Goal: Task Accomplishment & Management: Complete application form

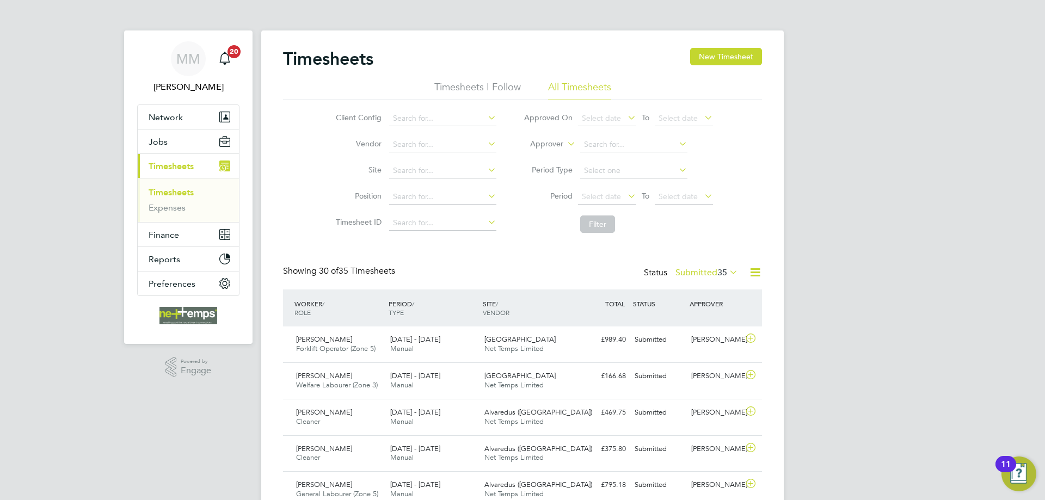
click at [711, 58] on button "New Timesheet" at bounding box center [726, 56] width 72 height 17
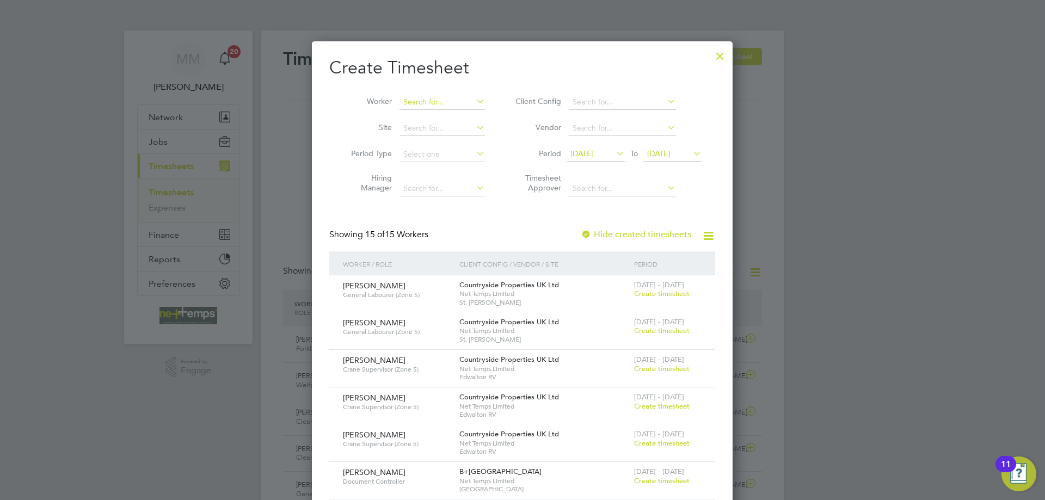
click at [462, 100] on input at bounding box center [441, 102] width 85 height 15
click at [447, 129] on li "[PERSON_NAME]" at bounding box center [466, 131] width 134 height 15
type input "[PERSON_NAME]"
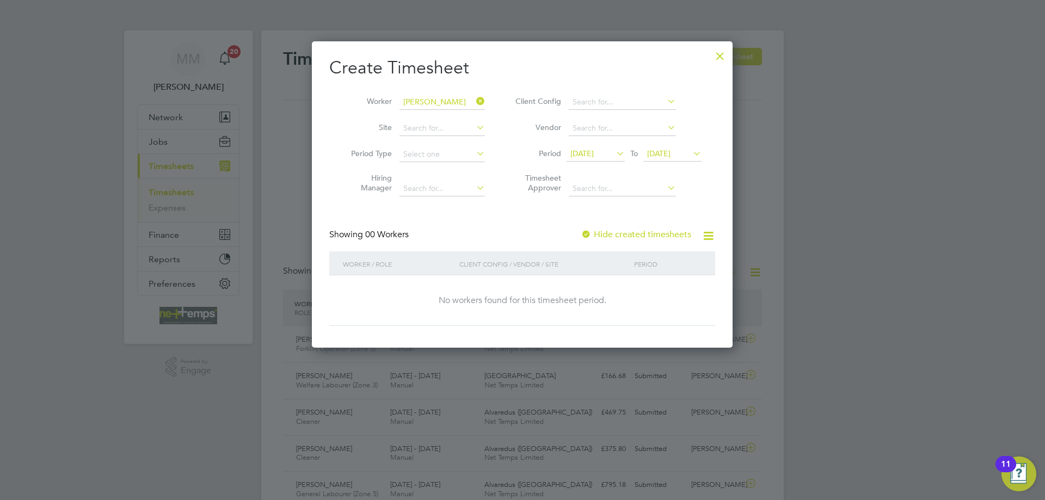
click at [658, 153] on span "[DATE]" at bounding box center [658, 154] width 23 height 10
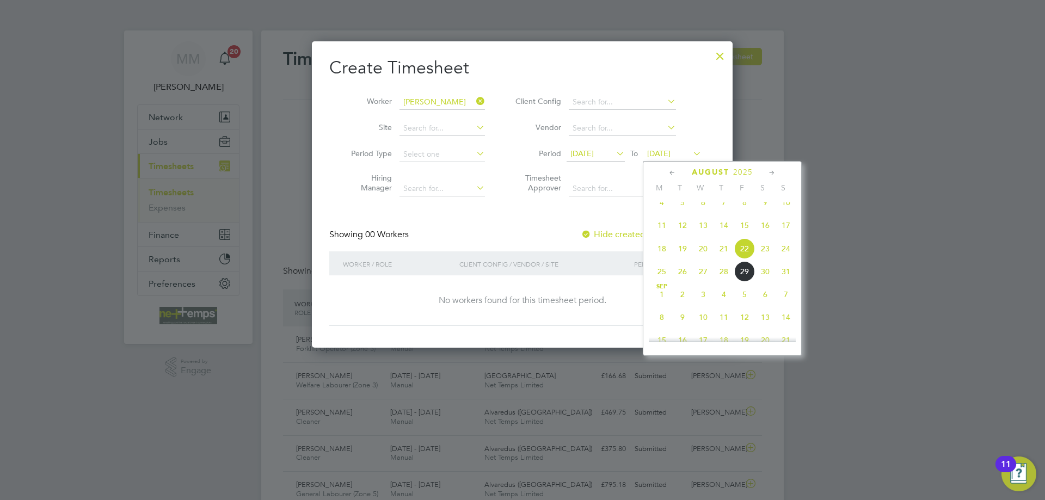
click at [785, 278] on span "31" at bounding box center [786, 271] width 21 height 21
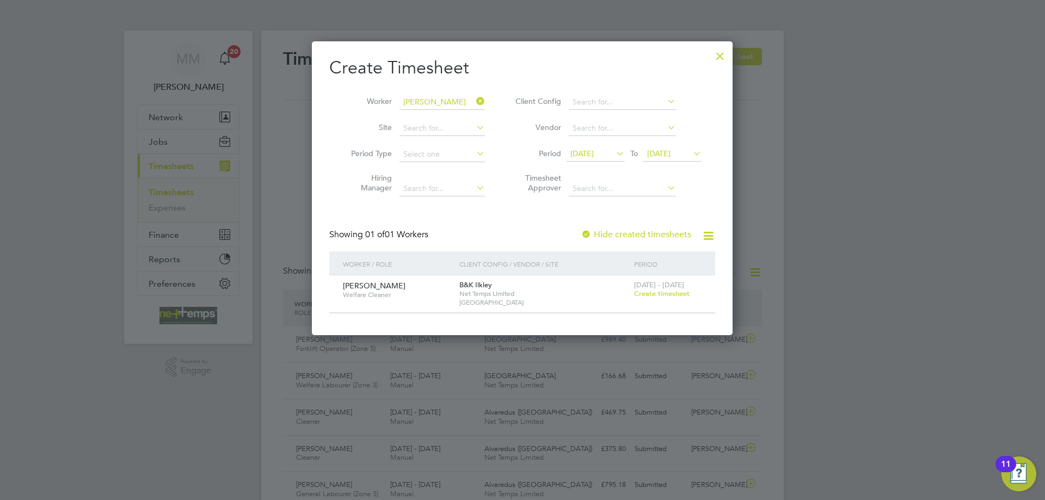
click at [677, 293] on span "Create timesheet" at bounding box center [662, 293] width 56 height 9
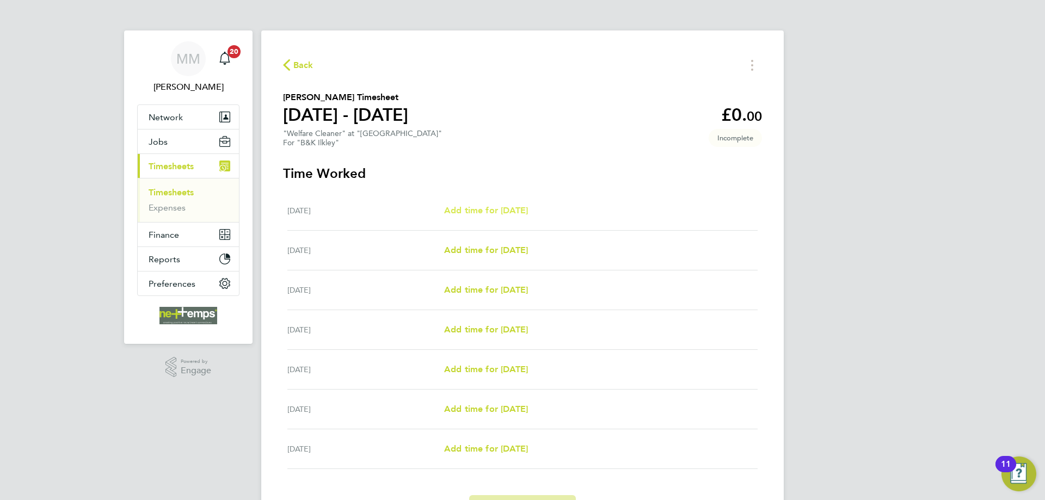
click at [528, 209] on span "Add time for [DATE]" at bounding box center [486, 210] width 84 height 10
select select "30"
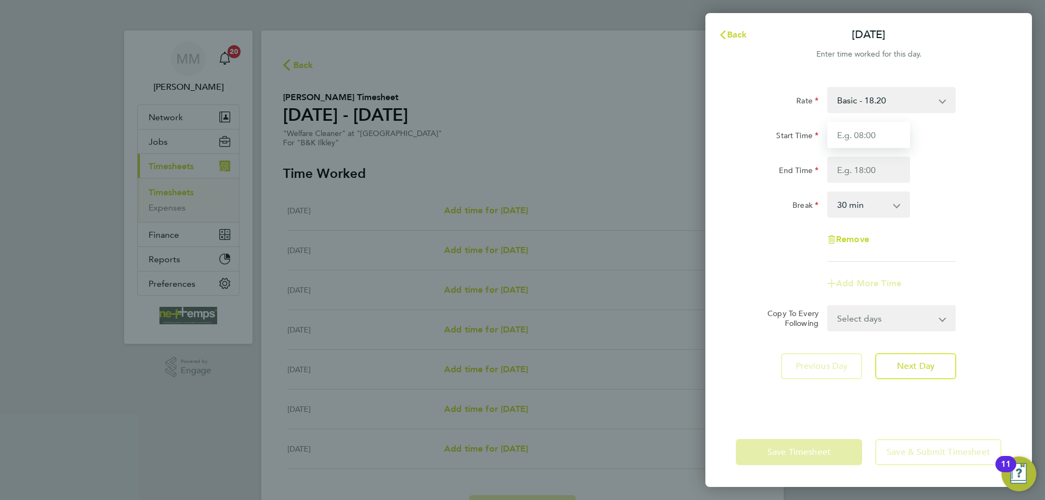
click at [863, 136] on input "Start Time" at bounding box center [868, 135] width 83 height 26
type input "10:00"
type input "14:00"
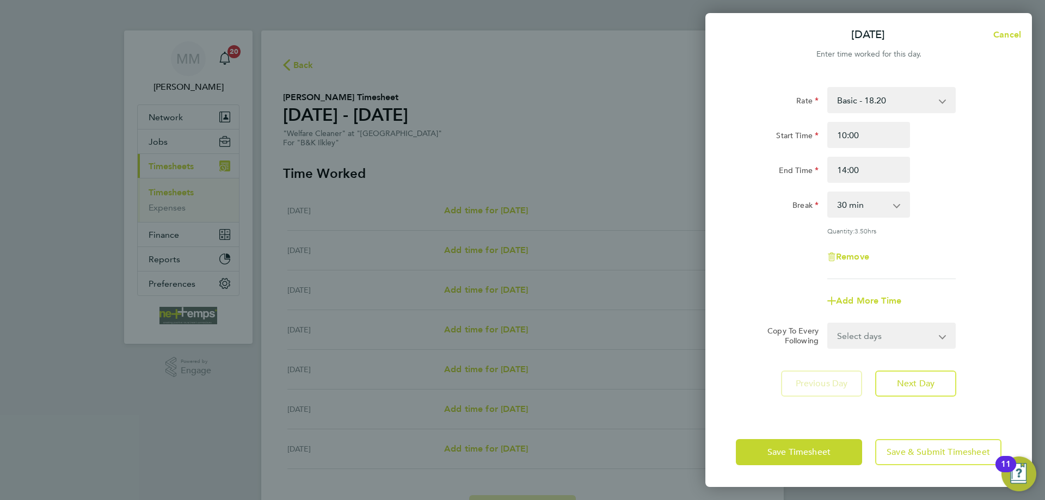
click at [935, 162] on div "End Time 14:00" at bounding box center [868, 170] width 274 height 26
click at [890, 201] on select "0 min 15 min 30 min 45 min 60 min 75 min 90 min" at bounding box center [861, 205] width 67 height 24
select select "0"
click at [828, 193] on select "0 min 15 min 30 min 45 min 60 min 75 min 90 min" at bounding box center [861, 205] width 67 height 24
click at [918, 339] on select "Select days Day Weekday (Mon-Fri) Weekend (Sat-Sun) [DATE] [DATE] [DATE] [DATE]…" at bounding box center [885, 336] width 114 height 24
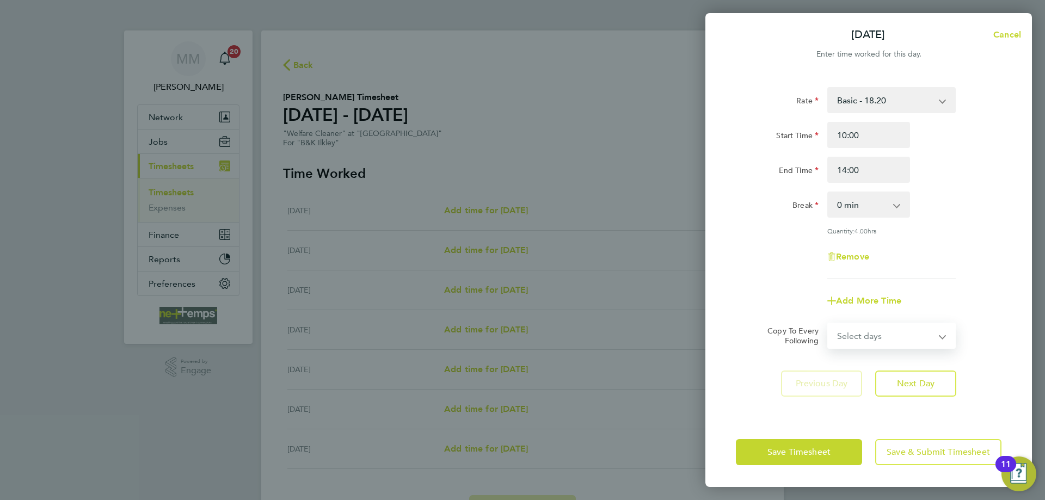
select select "WEEKDAY"
click at [828, 324] on select "Select days Day Weekday (Mon-Fri) Weekend (Sat-Sun) [DATE] [DATE] [DATE] [DATE]…" at bounding box center [885, 336] width 114 height 24
select select "[DATE]"
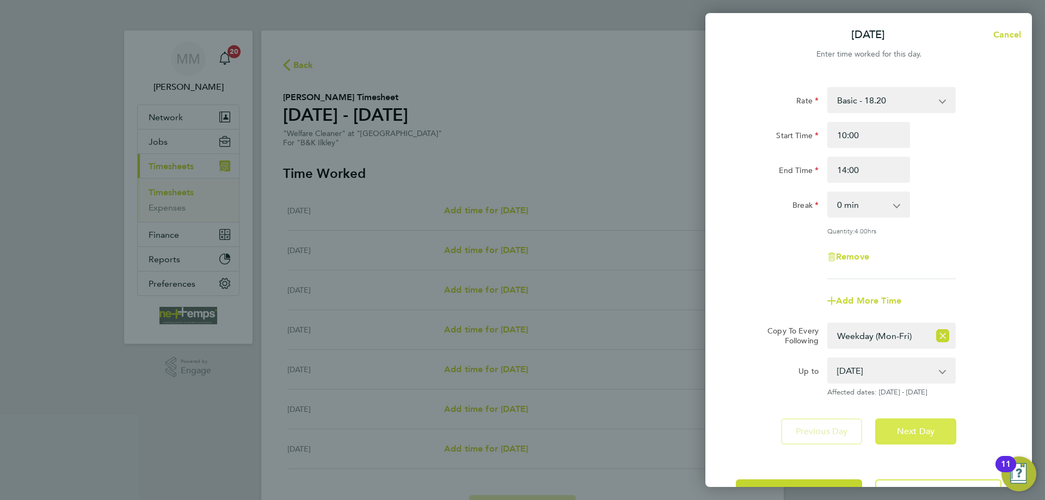
click at [908, 423] on button "Next Day" at bounding box center [915, 432] width 81 height 26
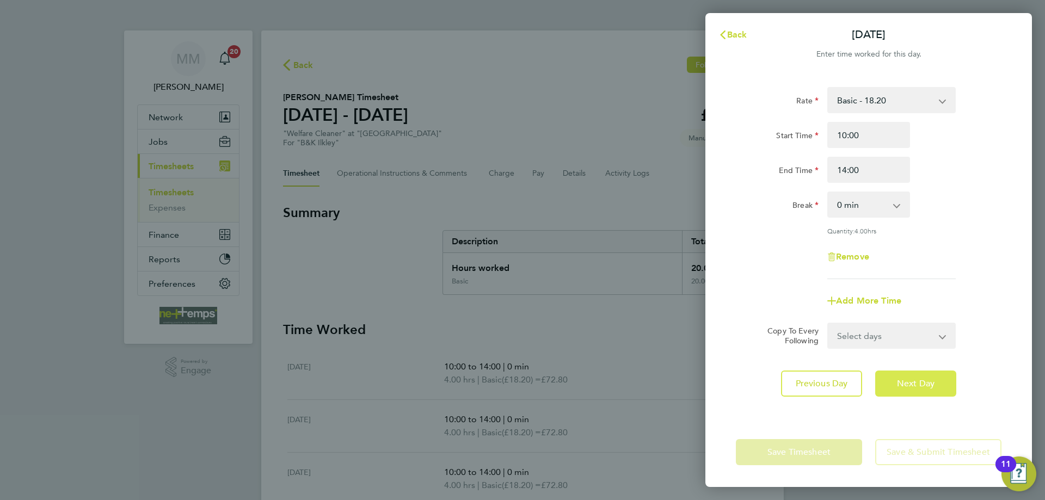
click at [921, 386] on span "Next Day" at bounding box center [916, 383] width 38 height 11
drag, startPoint x: 844, startPoint y: 168, endPoint x: 825, endPoint y: 171, distance: 19.2
click at [825, 171] on div "14:00" at bounding box center [868, 170] width 91 height 26
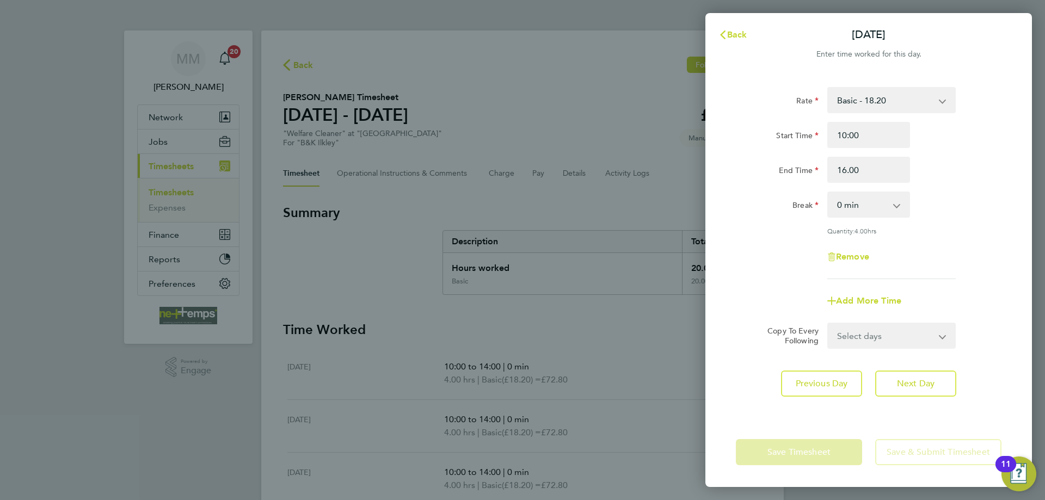
type input "16:00"
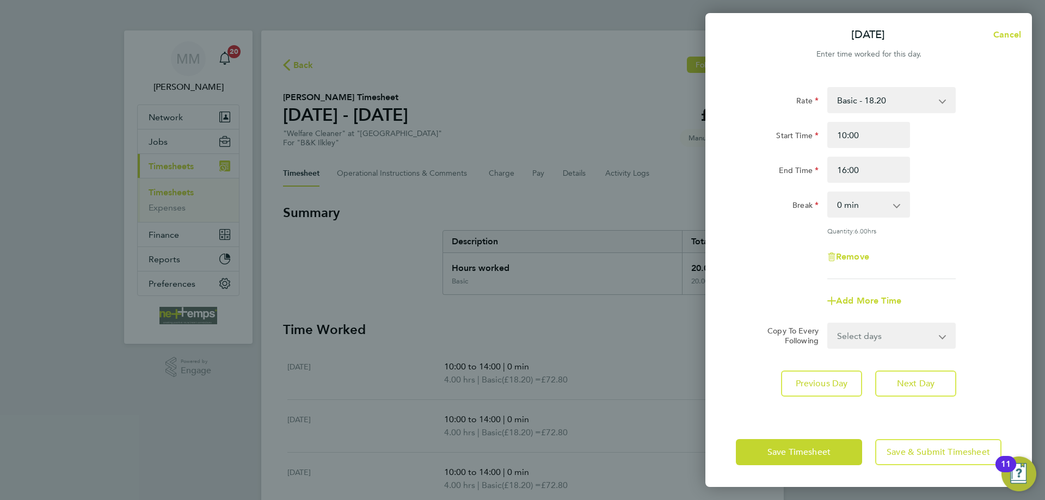
click at [970, 193] on div "Break 0 min 15 min 30 min 45 min 60 min 75 min 90 min" at bounding box center [868, 205] width 274 height 26
click at [916, 376] on button "Next Day" at bounding box center [915, 384] width 81 height 26
select select "30"
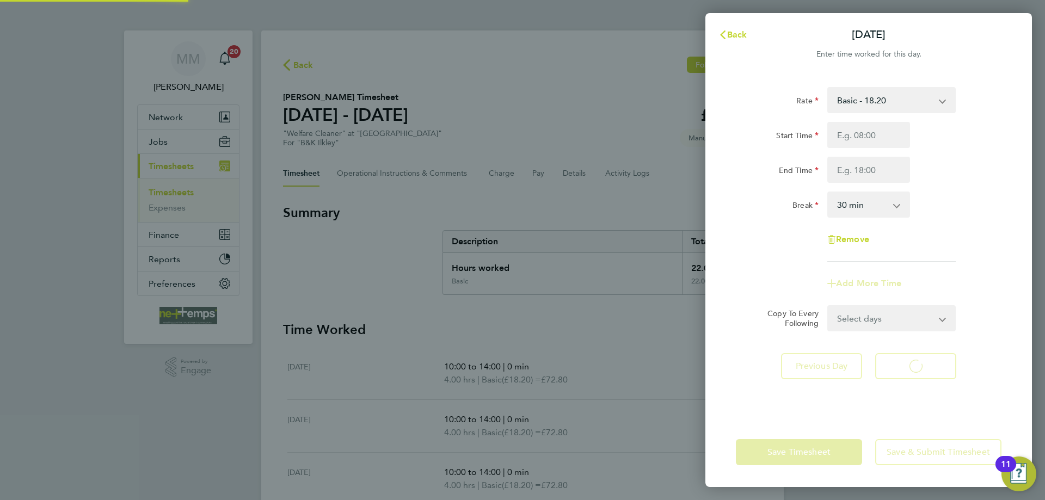
select select "30"
click at [738, 35] on span "Back" at bounding box center [737, 34] width 20 height 10
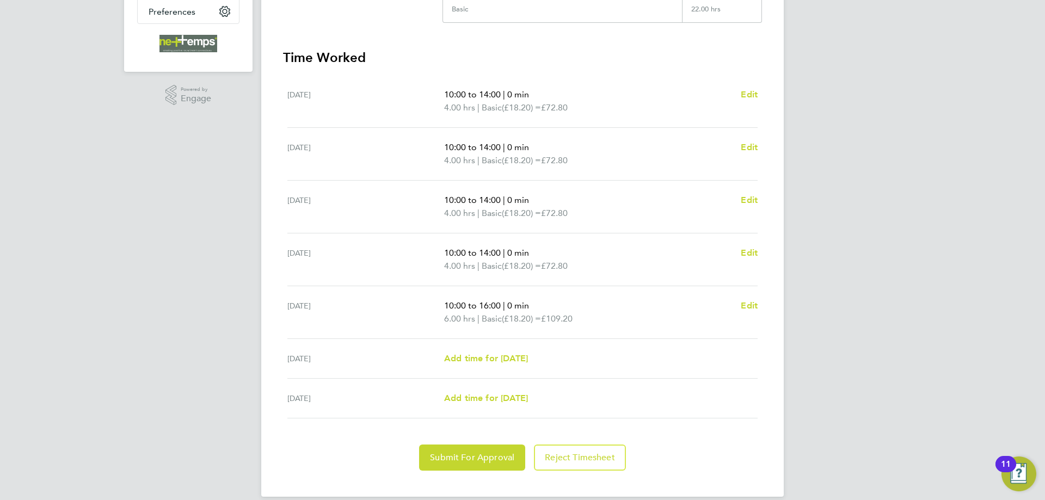
scroll to position [286, 0]
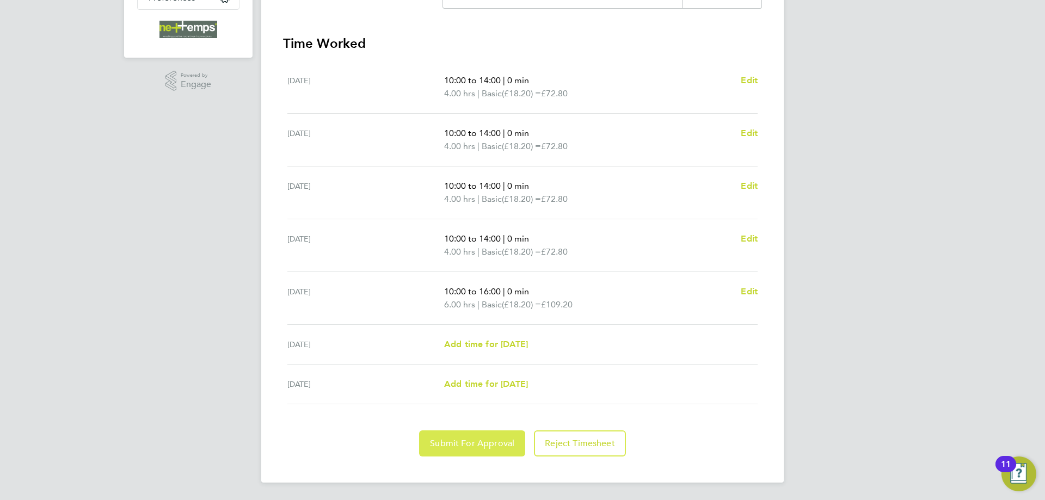
click at [480, 448] on span "Submit For Approval" at bounding box center [472, 443] width 84 height 11
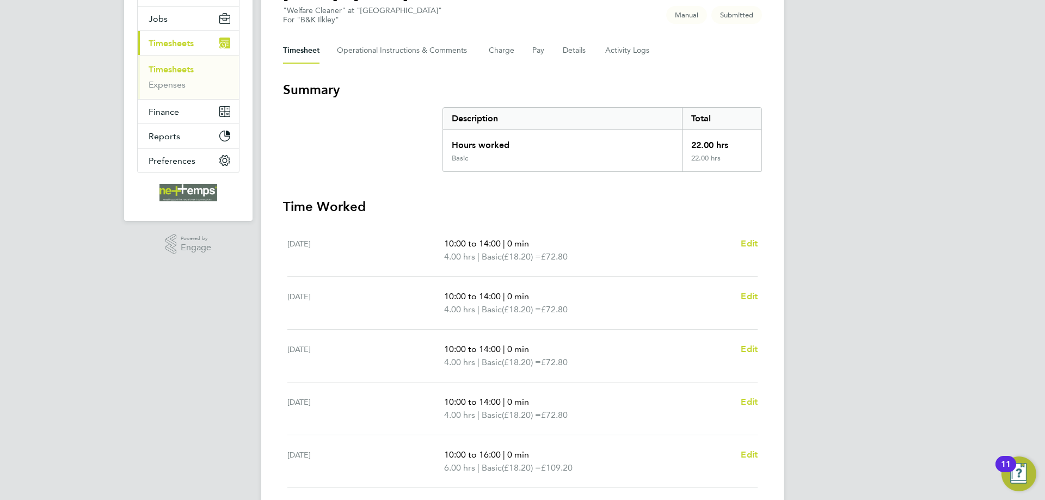
scroll to position [0, 0]
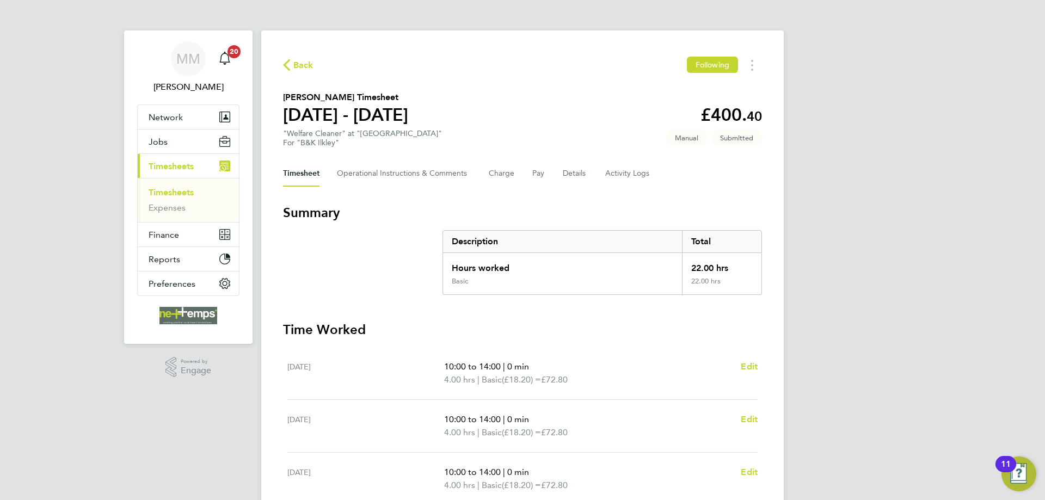
click at [180, 193] on link "Timesheets" at bounding box center [171, 192] width 45 height 10
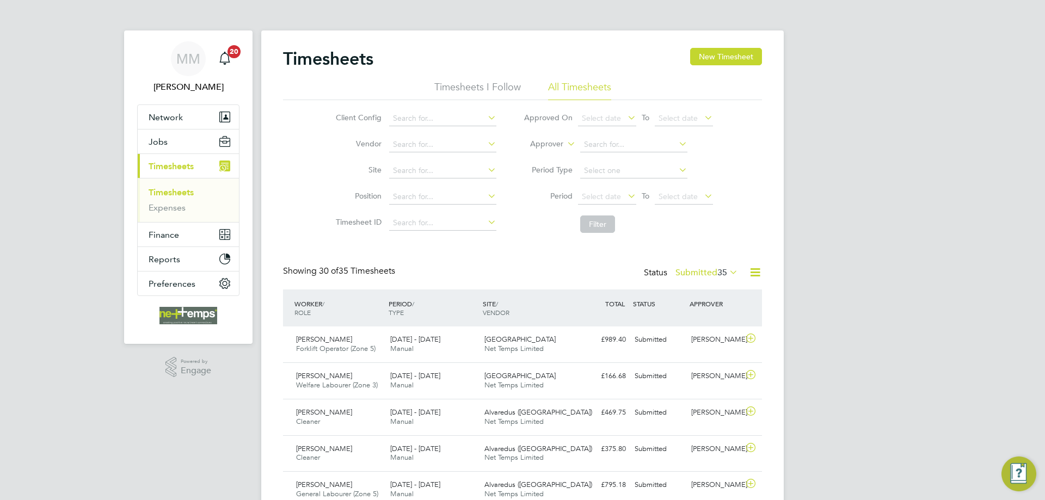
scroll to position [28, 95]
